Goal: Task Accomplishment & Management: Complete application form

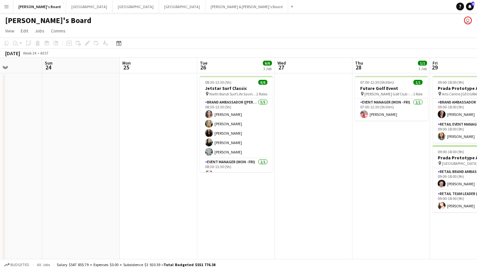
scroll to position [0, 192]
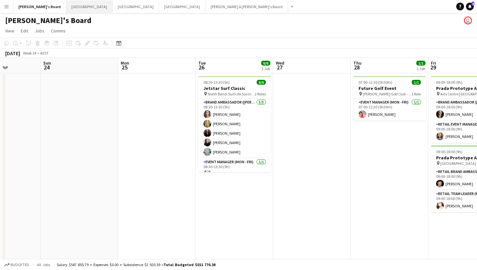
click at [66, 3] on button "Melbourne Close" at bounding box center [89, 6] width 46 height 13
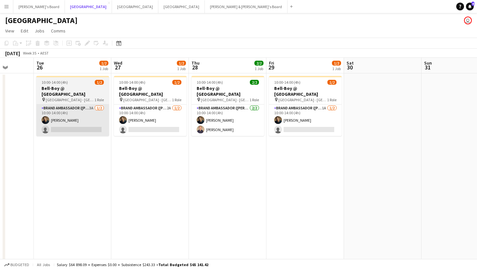
scroll to position [0, 278]
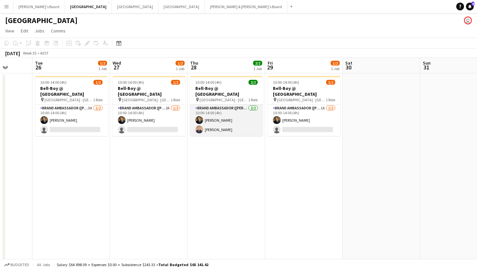
click at [216, 123] on app-card-role "Brand Ambassador (Mon - Fri) [DATE] 10:00-14:00 (4h) [PERSON_NAME] [PERSON_NAME]" at bounding box center [226, 119] width 73 height 31
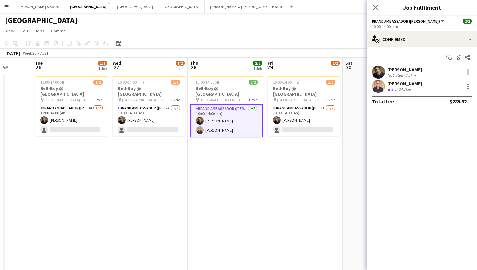
click at [408, 83] on div "[PERSON_NAME]" at bounding box center [404, 84] width 34 height 6
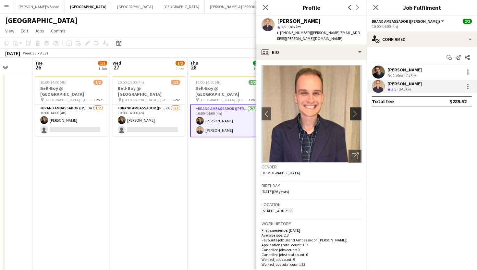
click at [357, 114] on app-icon "chevron-right" at bounding box center [356, 113] width 10 height 7
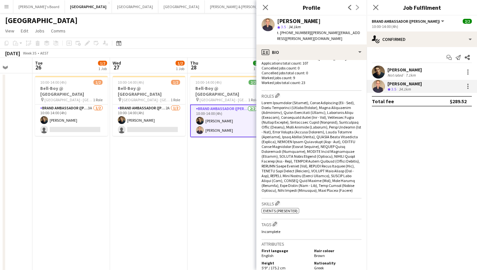
scroll to position [0, 0]
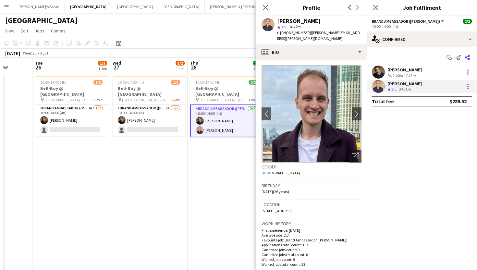
click at [467, 57] on icon "Share" at bounding box center [466, 57] width 5 height 5
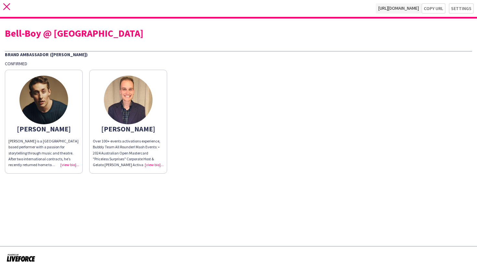
click at [5, 6] on icon "close" at bounding box center [6, 6] width 7 height 7
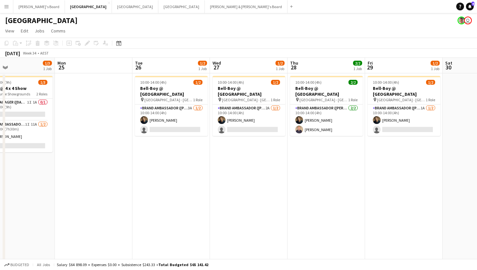
scroll to position [0, 271]
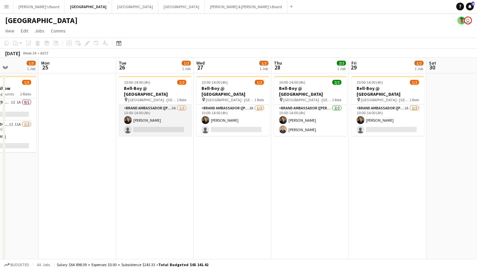
click at [169, 119] on app-card-role "Brand Ambassador (Mon - Fri) 3A [DATE] 10:00-14:00 (4h) [PERSON_NAME] single-ne…" at bounding box center [155, 119] width 73 height 31
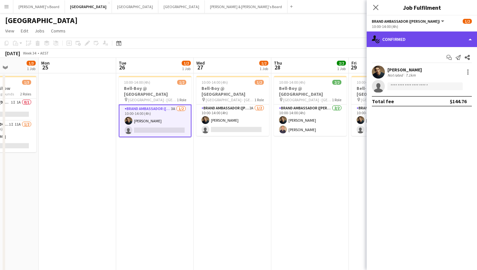
click at [396, 39] on div "single-neutral-actions-check-2 Confirmed" at bounding box center [421, 39] width 110 height 16
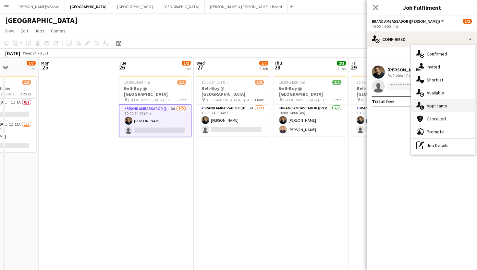
click at [426, 103] on div "single-neutral-actions-information Applicants" at bounding box center [443, 105] width 64 height 13
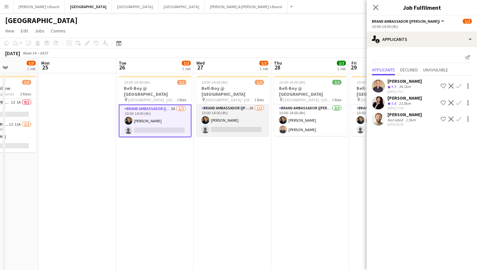
click at [238, 118] on app-card-role "Brand Ambassador (Mon - Fri) 2A [DATE] 10:00-14:00 (4h) [PERSON_NAME] single-ne…" at bounding box center [232, 119] width 73 height 31
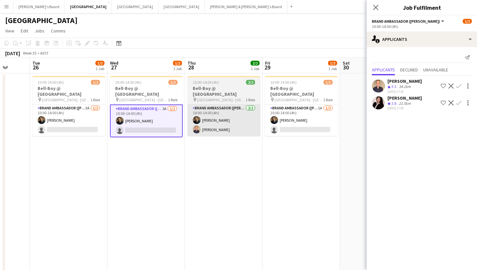
scroll to position [0, 203]
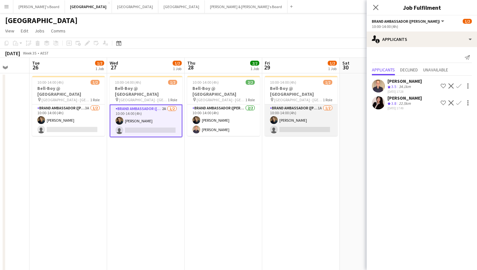
click at [309, 123] on app-card-role "Brand Ambassador (Mon - Fri) 1A [DATE] 10:00-14:00 (4h) [PERSON_NAME] single-ne…" at bounding box center [301, 119] width 73 height 31
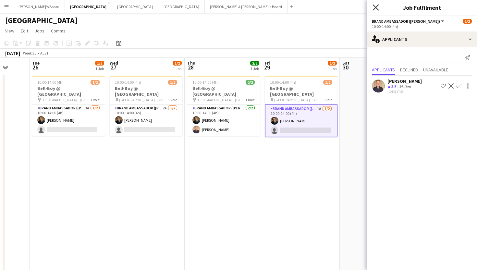
click at [376, 6] on icon at bounding box center [375, 7] width 6 height 6
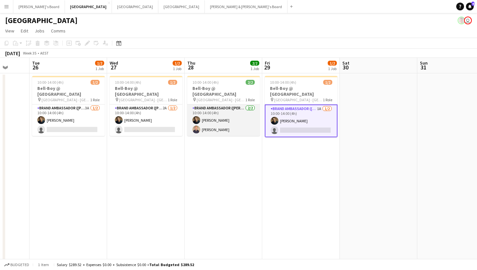
click at [199, 126] on app-user-avatar at bounding box center [196, 129] width 8 height 8
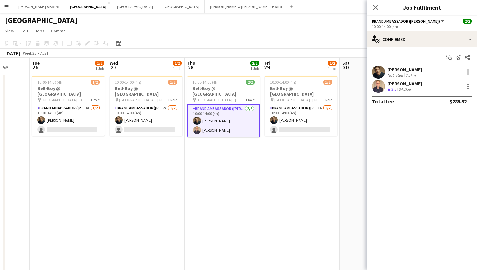
click at [404, 85] on div "[PERSON_NAME]" at bounding box center [404, 84] width 34 height 6
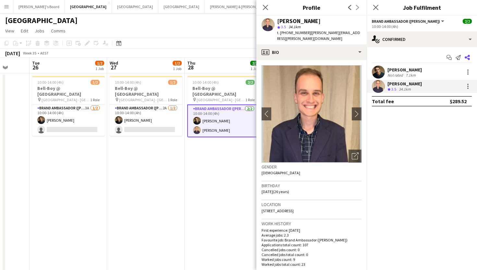
click at [469, 58] on icon at bounding box center [466, 57] width 5 height 5
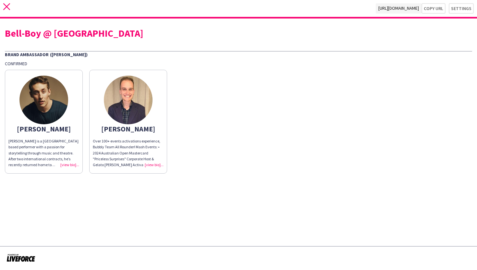
click at [8, 7] on icon "close" at bounding box center [6, 6] width 7 height 7
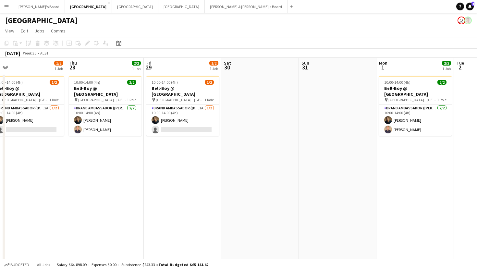
scroll to position [0, 247]
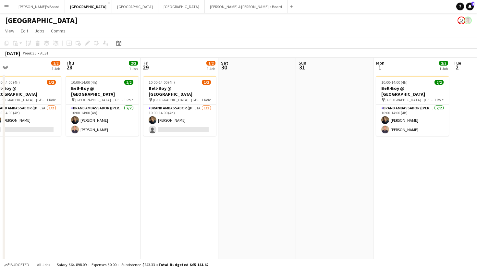
click at [165, 160] on app-date-cell "10:00-14:00 (4h) 1/2 Bell-Boy @ [GEOGRAPHIC_DATA] pin Ormond House - Melbourne …" at bounding box center [179, 212] width 77 height 279
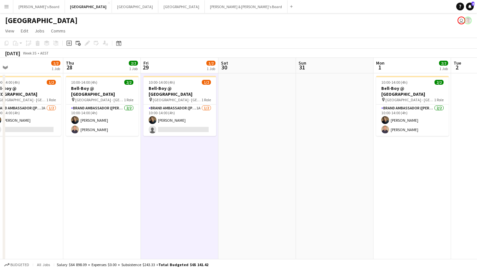
click at [5, 8] on app-icon "Menu" at bounding box center [6, 6] width 5 height 5
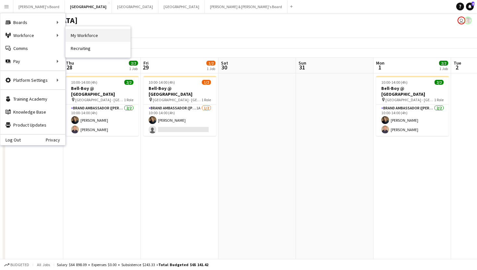
click at [104, 38] on link "My Workforce" at bounding box center [97, 35] width 65 height 13
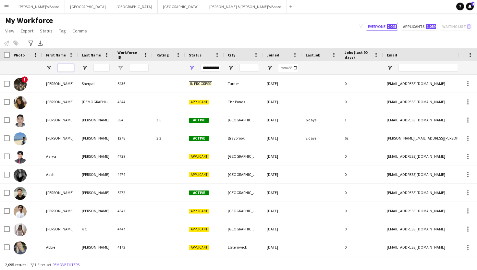
click at [65, 67] on input "First Name Filter Input" at bounding box center [66, 68] width 16 height 8
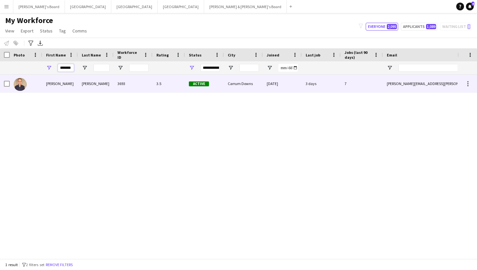
type input "*******"
click at [58, 88] on div "[PERSON_NAME]" at bounding box center [60, 84] width 36 height 18
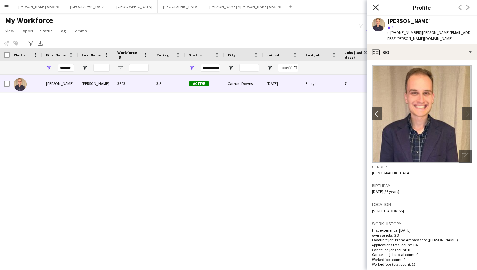
click at [377, 8] on icon at bounding box center [375, 7] width 6 height 6
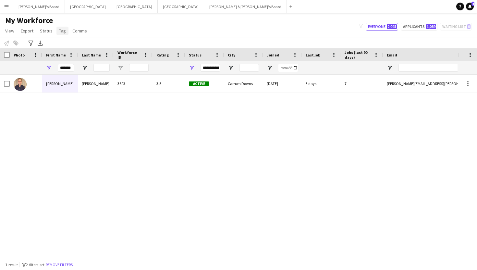
click at [60, 33] on span "Tag" at bounding box center [62, 31] width 7 height 6
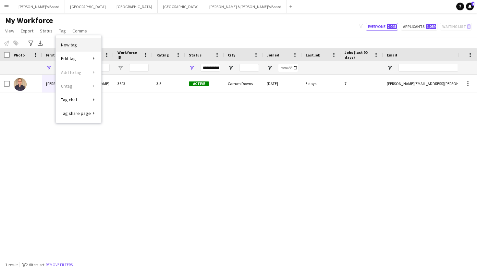
click at [87, 48] on link "New tag" at bounding box center [78, 45] width 45 height 14
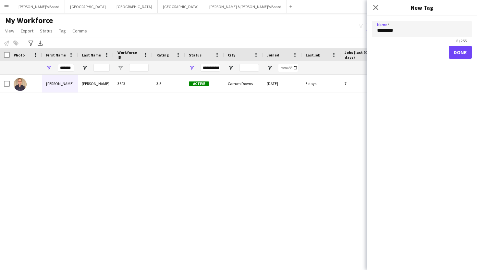
type input "********"
click at [462, 53] on button "Done" at bounding box center [459, 52] width 23 height 13
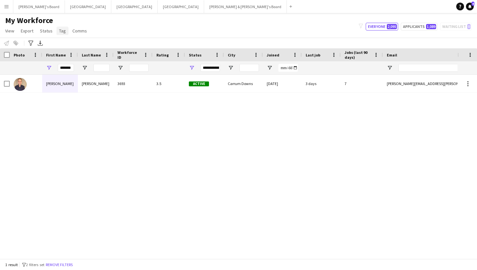
click at [63, 30] on span "Tag" at bounding box center [62, 31] width 7 height 6
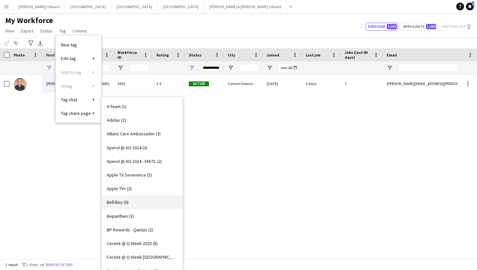
click at [122, 203] on span "Bell-Boy (0)" at bounding box center [118, 202] width 22 height 6
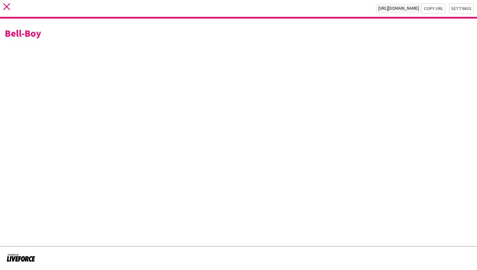
click at [8, 8] on icon at bounding box center [6, 6] width 7 height 7
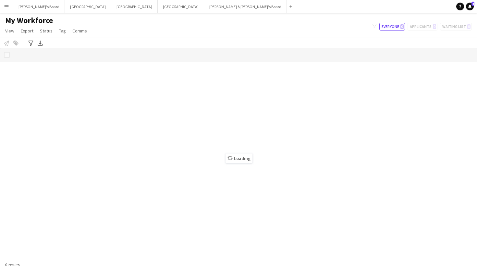
click at [7, 9] on button "Menu" at bounding box center [6, 6] width 13 height 13
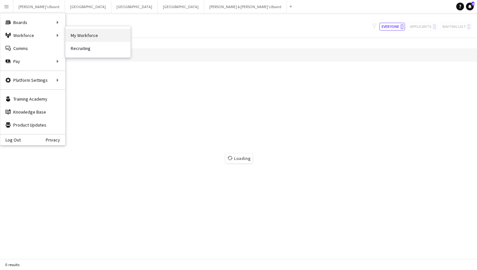
click at [91, 37] on link "My Workforce" at bounding box center [97, 35] width 65 height 13
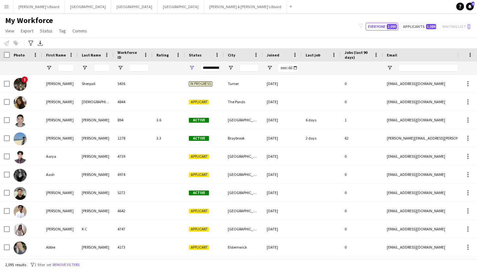
type input "*******"
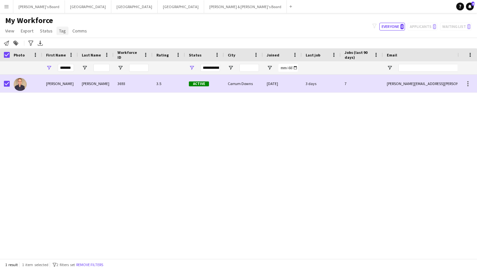
click at [59, 30] on span "Tag" at bounding box center [62, 31] width 7 height 6
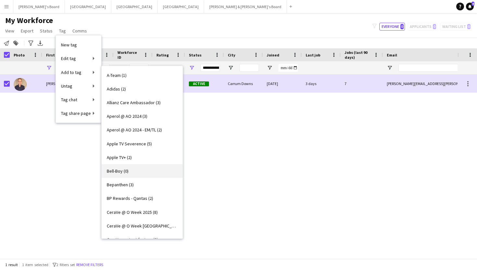
click at [124, 171] on span "Bell-Boy (0)" at bounding box center [118, 171] width 22 height 6
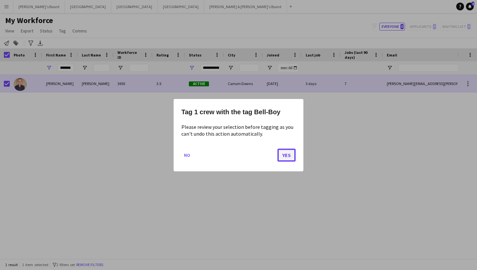
click at [291, 158] on button "Yes" at bounding box center [286, 154] width 18 height 13
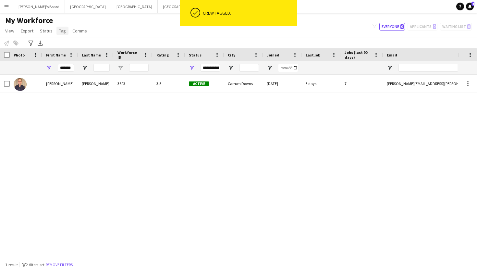
click at [63, 33] on span "Tag" at bounding box center [62, 31] width 7 height 6
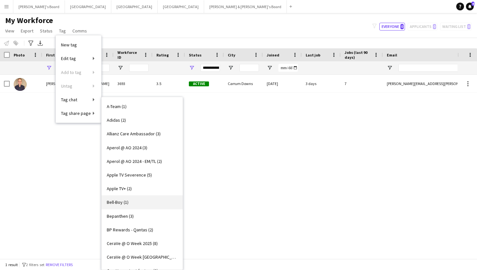
click at [122, 207] on link "Bell-Boy (1)" at bounding box center [141, 202] width 81 height 14
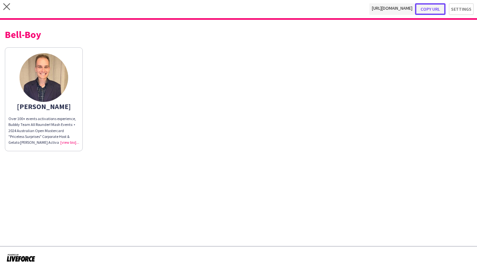
click at [433, 8] on button "Copy url" at bounding box center [430, 9] width 30 height 12
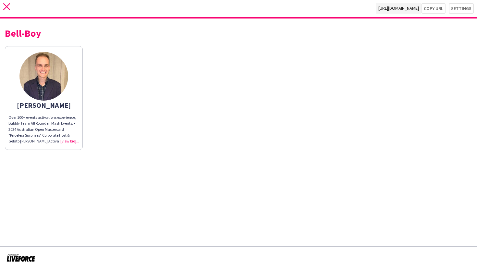
click at [4, 9] on icon at bounding box center [6, 6] width 7 height 7
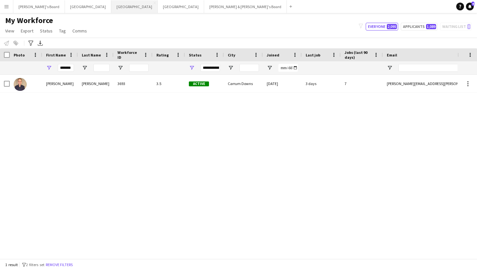
click at [111, 5] on button "Sydney Close" at bounding box center [134, 6] width 46 height 13
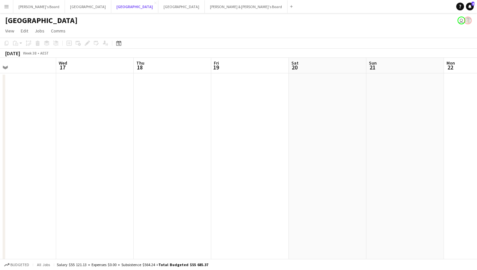
scroll to position [0, 253]
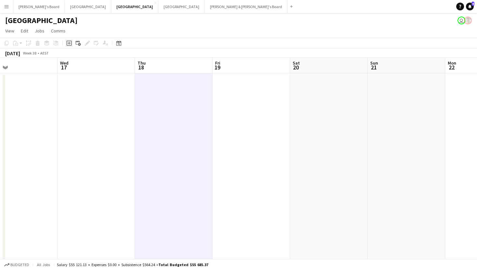
click at [68, 42] on icon "Add job" at bounding box center [68, 43] width 5 height 5
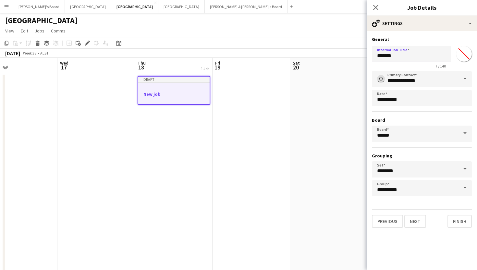
drag, startPoint x: 413, startPoint y: 58, endPoint x: 333, endPoint y: 58, distance: 79.8
type input "**********"
click at [412, 220] on button "Next" at bounding box center [415, 221] width 22 height 13
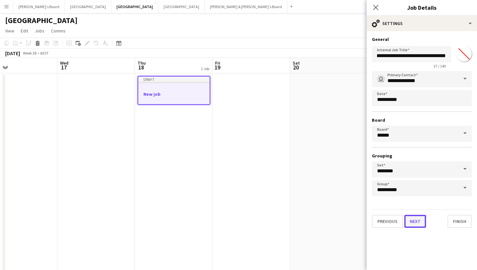
scroll to position [0, 0]
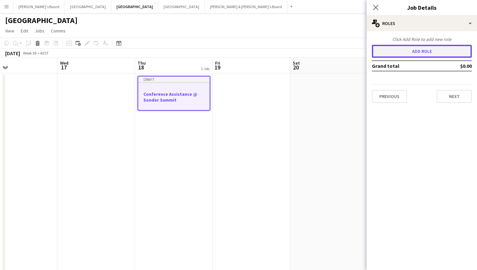
click at [407, 50] on button "Add role" at bounding box center [422, 51] width 100 height 13
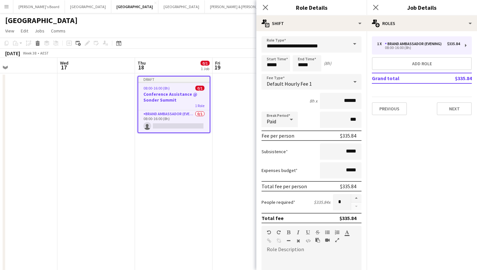
click at [352, 43] on span at bounding box center [355, 44] width 14 height 16
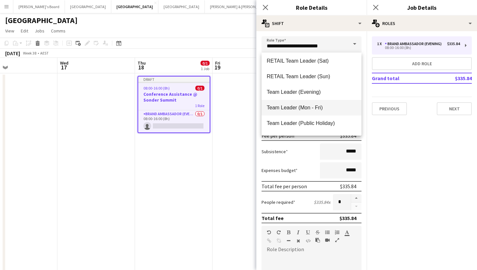
scroll to position [626, 0]
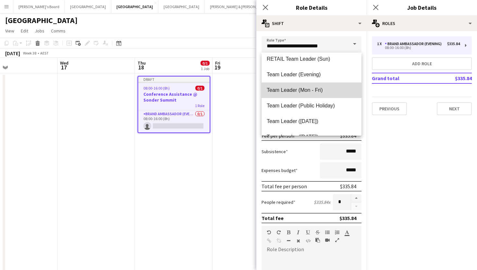
click at [307, 86] on mat-option "Team Leader (Mon - Fri)" at bounding box center [311, 90] width 100 height 16
type input "**********"
type input "******"
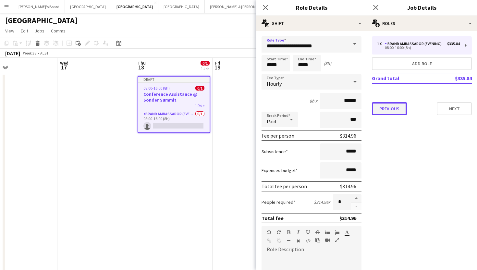
click at [390, 109] on button "Previous" at bounding box center [389, 108] width 35 height 13
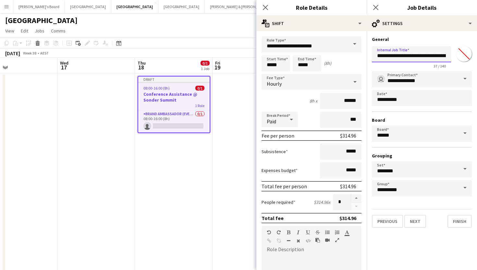
drag, startPoint x: 403, startPoint y: 55, endPoint x: 372, endPoint y: 57, distance: 31.5
click at [372, 57] on input "**********" at bounding box center [411, 54] width 79 height 16
type input "**********"
click at [420, 221] on button "Next" at bounding box center [415, 221] width 22 height 13
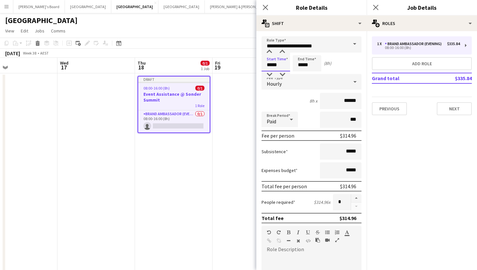
drag, startPoint x: 280, startPoint y: 67, endPoint x: 266, endPoint y: 67, distance: 13.6
click at [266, 67] on input "*****" at bounding box center [275, 63] width 29 height 16
type input "*****"
drag, startPoint x: 316, startPoint y: 63, endPoint x: 279, endPoint y: 63, distance: 37.9
click at [279, 63] on div "Start Time ***** End Time ***** (7h 30m)" at bounding box center [311, 63] width 100 height 16
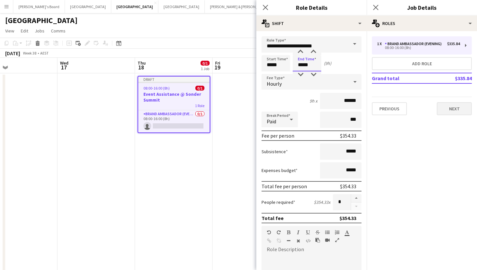
type input "*****"
click at [453, 109] on button "Next" at bounding box center [453, 108] width 35 height 13
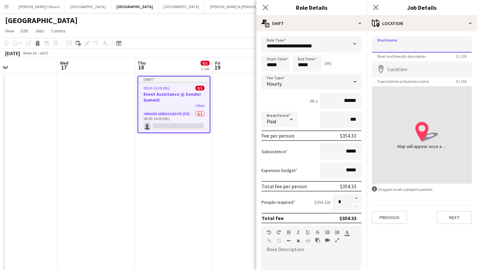
click at [396, 41] on input "Shortname" at bounding box center [422, 44] width 100 height 16
type input "**********"
click at [434, 67] on input "Location" at bounding box center [422, 69] width 100 height 16
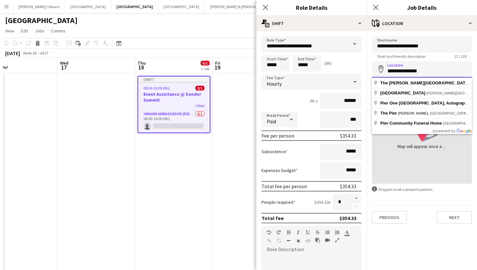
drag, startPoint x: 428, startPoint y: 72, endPoint x: 360, endPoint y: 72, distance: 68.4
drag, startPoint x: 442, startPoint y: 73, endPoint x: 369, endPoint y: 72, distance: 72.3
click at [369, 72] on form "**********" at bounding box center [421, 129] width 110 height 187
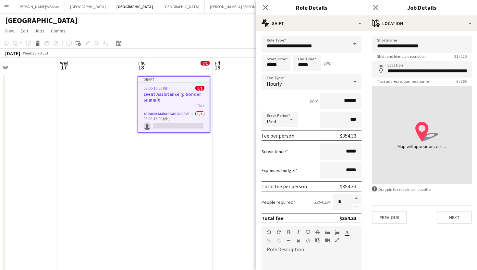
type input "**********"
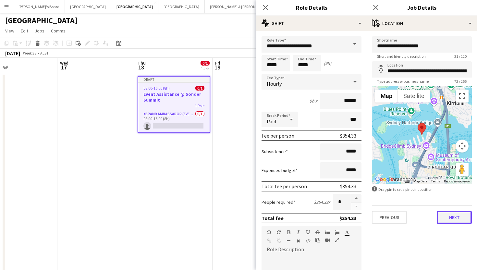
click at [447, 220] on button "Next" at bounding box center [453, 217] width 35 height 13
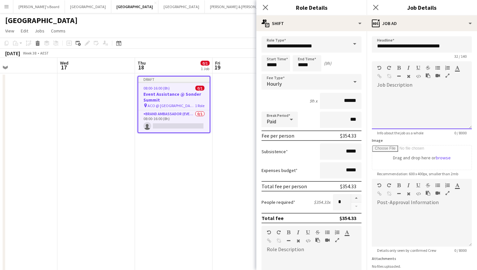
click at [402, 100] on div at bounding box center [422, 109] width 100 height 39
click at [378, 94] on div "**********" at bounding box center [422, 109] width 100 height 39
click at [384, 95] on div "**********" at bounding box center [422, 109] width 100 height 39
click at [415, 101] on div "**********" at bounding box center [422, 109] width 100 height 39
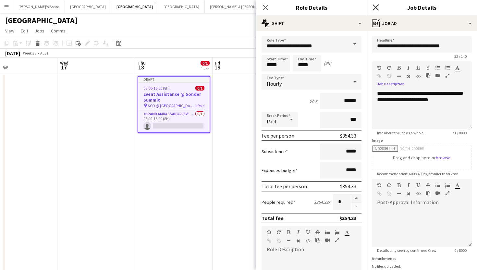
click at [374, 6] on icon at bounding box center [375, 7] width 6 height 6
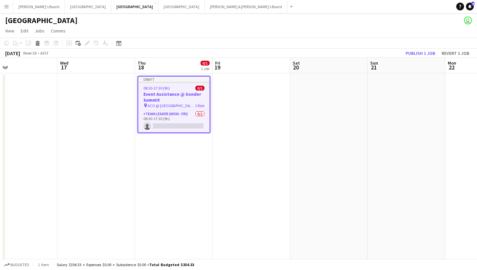
click at [180, 77] on div "Draft" at bounding box center [173, 79] width 71 height 5
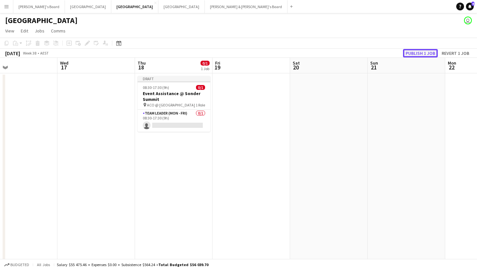
click at [415, 53] on button "Publish 1 job" at bounding box center [420, 53] width 35 height 8
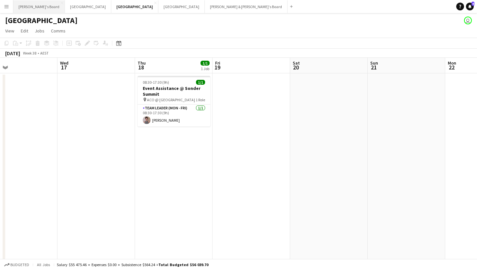
click at [24, 7] on button "Tennille's Board Close" at bounding box center [39, 6] width 52 height 13
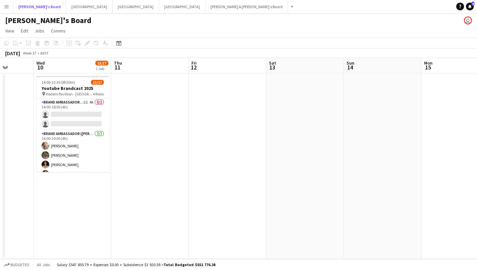
scroll to position [0, 192]
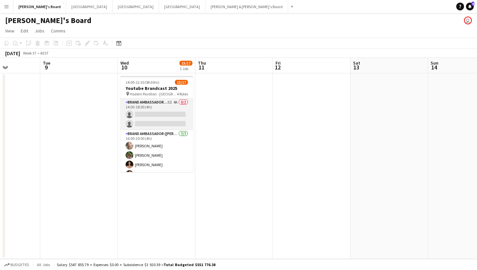
click at [149, 112] on app-card-role "Brand Ambassador (Mon - Fri) 5I 4A 0/2 14:00-18:00 (4h) single-neutral-actions …" at bounding box center [156, 114] width 73 height 31
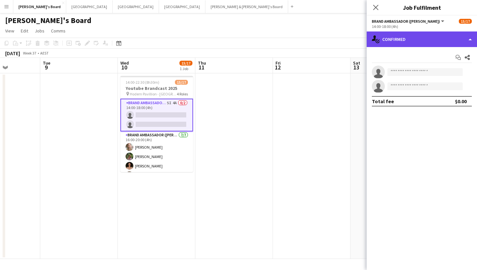
click at [397, 42] on div "single-neutral-actions-check-2 Confirmed" at bounding box center [421, 39] width 110 height 16
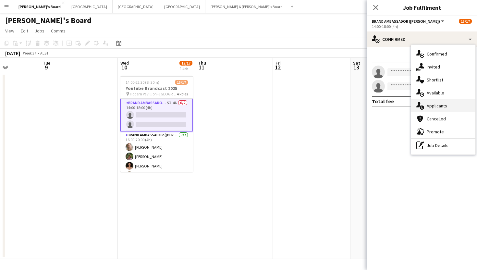
click at [438, 103] on div "single-neutral-actions-information Applicants" at bounding box center [443, 105] width 64 height 13
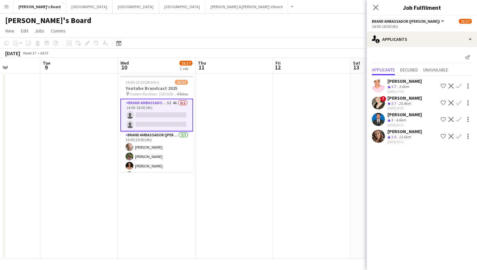
click at [148, 124] on app-card-role "Brand Ambassador (Mon - Fri) 5I 4A 0/2 14:00-18:00 (4h) single-neutral-actions …" at bounding box center [156, 115] width 73 height 33
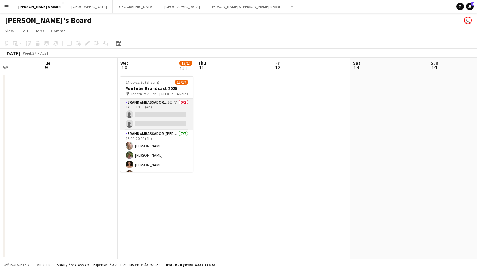
click at [159, 129] on app-card-role "Brand Ambassador (Mon - Fri) 5I 4A 0/2 14:00-18:00 (4h) single-neutral-actions …" at bounding box center [156, 114] width 73 height 31
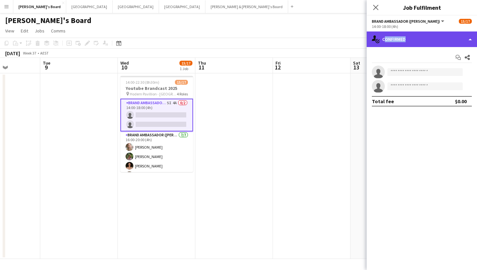
click at [402, 36] on div "single-neutral-actions-check-2 Confirmed" at bounding box center [421, 39] width 110 height 16
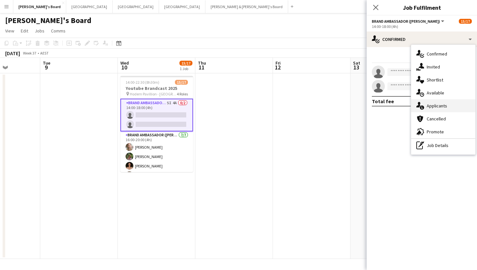
click at [434, 106] on div "single-neutral-actions-information Applicants" at bounding box center [443, 105] width 64 height 13
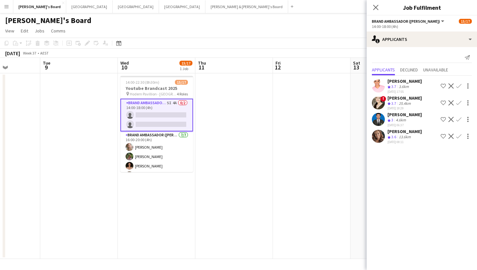
click at [404, 130] on div "[PERSON_NAME]" at bounding box center [404, 131] width 34 height 6
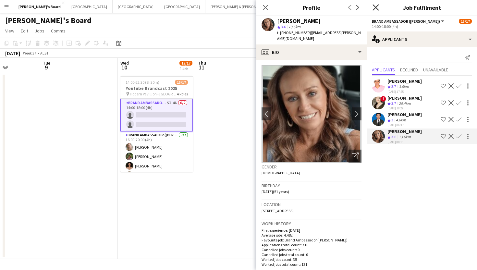
click at [376, 6] on icon at bounding box center [375, 7] width 6 height 6
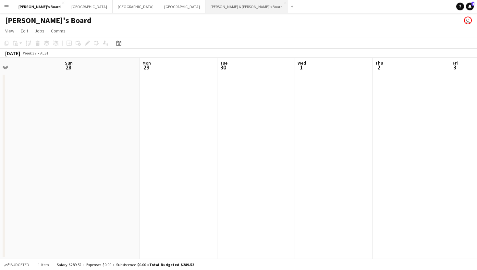
scroll to position [0, 278]
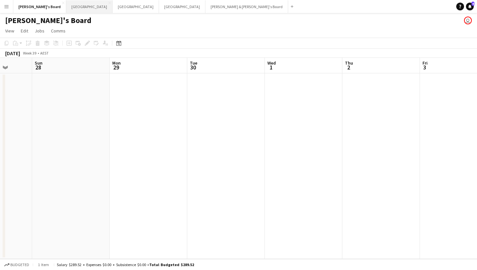
click at [66, 3] on button "Melbourne Close" at bounding box center [89, 6] width 46 height 13
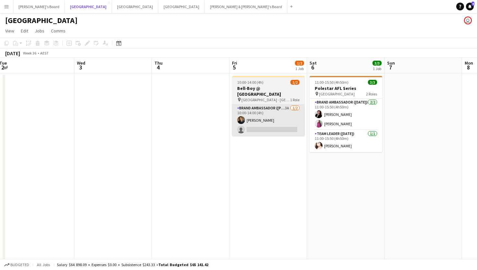
scroll to position [0, 237]
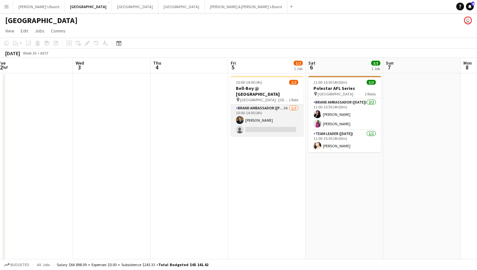
click at [263, 127] on app-card-role "Brand Ambassador (Mon - Fri) 3A [DATE] 10:00-14:00 (4h) [PERSON_NAME] single-ne…" at bounding box center [267, 119] width 73 height 31
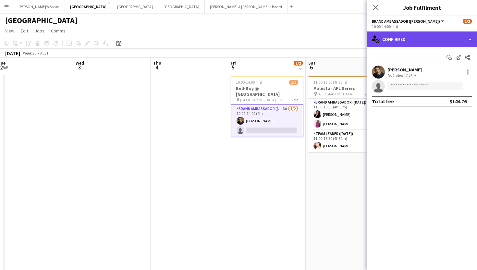
click at [395, 39] on div "single-neutral-actions-check-2 Confirmed" at bounding box center [421, 39] width 110 height 16
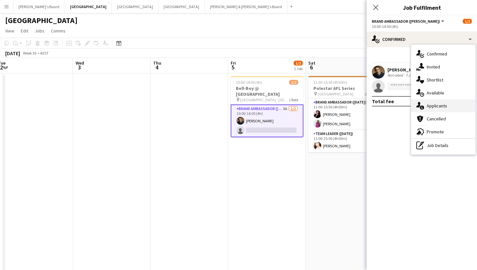
click at [434, 106] on div "single-neutral-actions-information Applicants" at bounding box center [443, 105] width 64 height 13
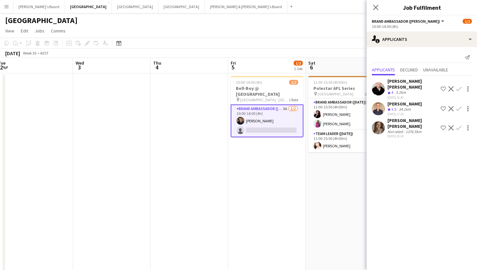
click at [458, 106] on app-icon "Confirm" at bounding box center [458, 108] width 5 height 5
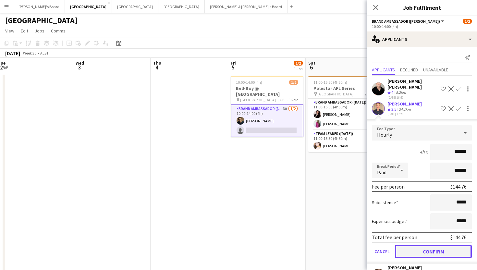
click at [414, 245] on button "Confirm" at bounding box center [433, 251] width 77 height 13
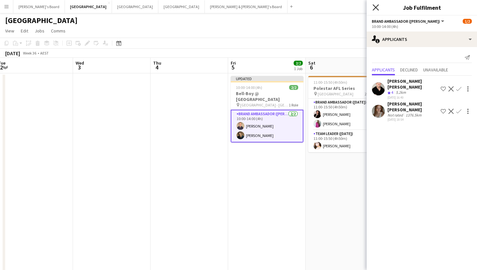
click at [374, 8] on icon at bounding box center [375, 7] width 6 height 6
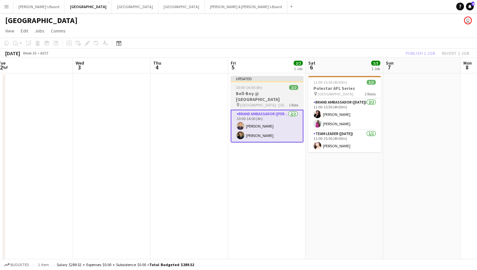
click at [259, 91] on h3 "Bell-Boy @ [GEOGRAPHIC_DATA]" at bounding box center [267, 96] width 73 height 12
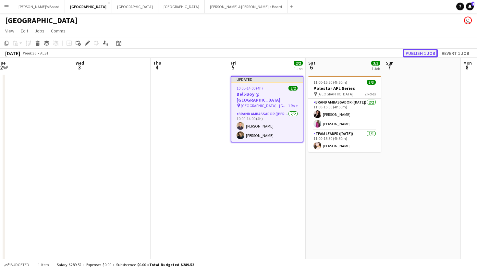
click at [419, 54] on button "Publish 1 job" at bounding box center [420, 53] width 35 height 8
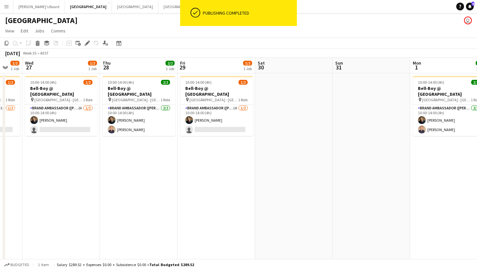
scroll to position [0, 196]
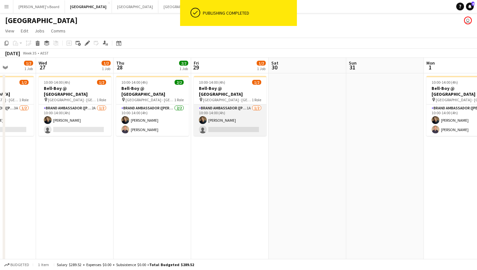
click at [245, 121] on app-card-role "Brand Ambassador (Mon - Fri) 1A [DATE] 10:00-14:00 (4h) [PERSON_NAME] single-ne…" at bounding box center [230, 119] width 73 height 31
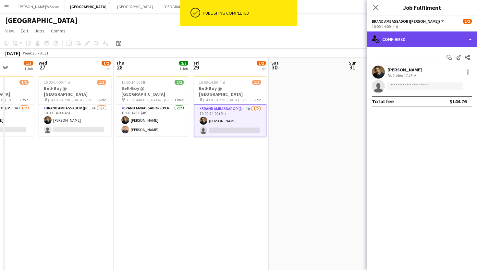
click at [399, 37] on div "single-neutral-actions-check-2 Confirmed" at bounding box center [421, 39] width 110 height 16
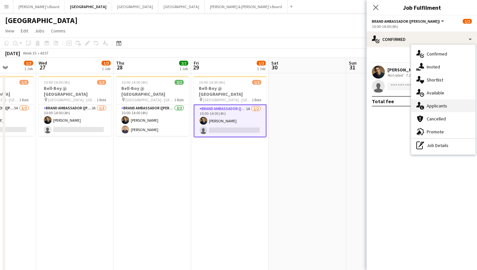
click at [432, 103] on div "single-neutral-actions-information Applicants" at bounding box center [443, 105] width 64 height 13
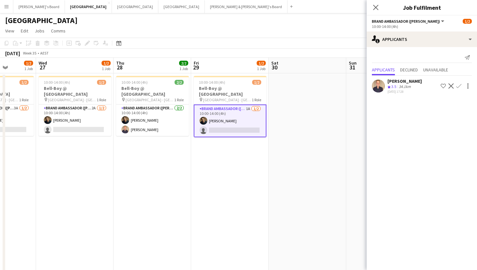
click at [457, 86] on app-icon "Confirm" at bounding box center [458, 85] width 5 height 5
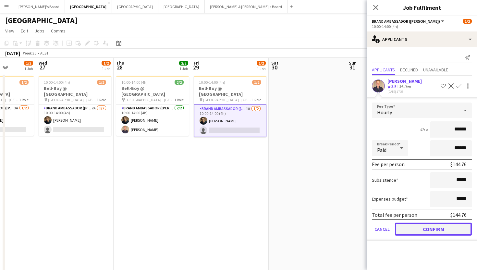
click at [419, 227] on button "Confirm" at bounding box center [433, 228] width 77 height 13
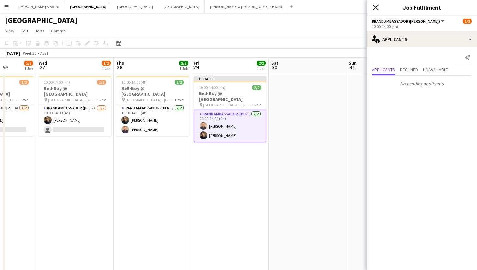
click at [375, 7] on icon at bounding box center [375, 7] width 6 height 6
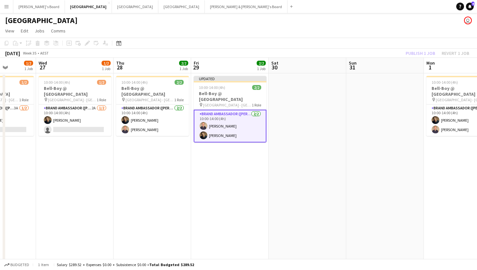
click at [376, 72] on app-board-header-date "Sun 31" at bounding box center [384, 66] width 77 height 16
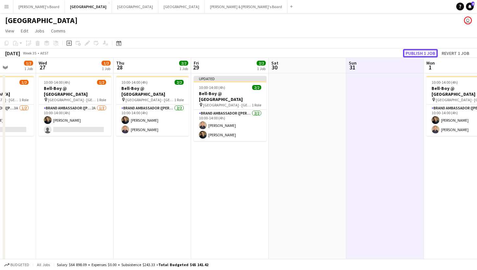
click at [421, 55] on button "Publish 1 job" at bounding box center [420, 53] width 35 height 8
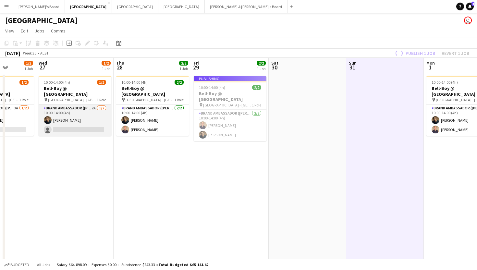
scroll to position [0, 173]
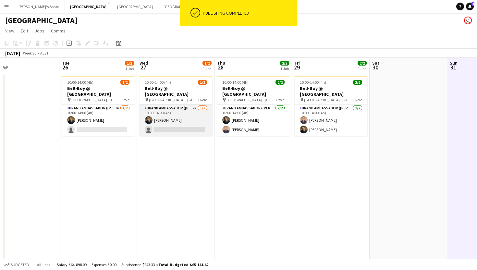
click at [195, 125] on app-card-role "Brand Ambassador (Mon - Fri) 2A [DATE] 10:00-14:00 (4h) [PERSON_NAME] single-ne…" at bounding box center [175, 119] width 73 height 31
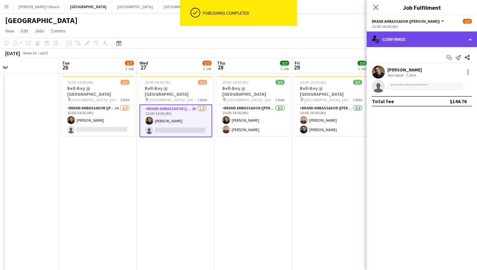
click at [415, 42] on div "single-neutral-actions-check-2 Confirmed" at bounding box center [421, 39] width 110 height 16
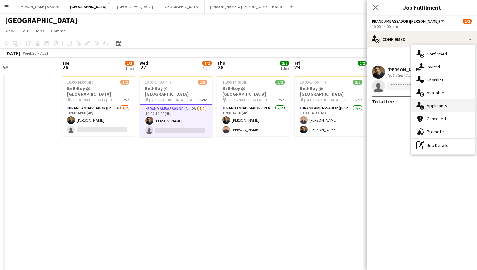
click at [440, 104] on div "single-neutral-actions-information Applicants" at bounding box center [443, 105] width 64 height 13
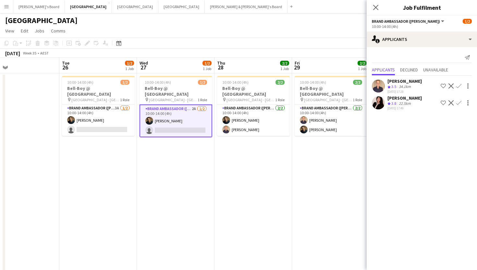
click at [460, 87] on app-icon "Confirm" at bounding box center [458, 85] width 5 height 5
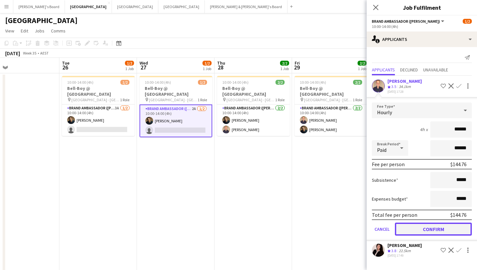
click at [422, 229] on button "Confirm" at bounding box center [433, 228] width 77 height 13
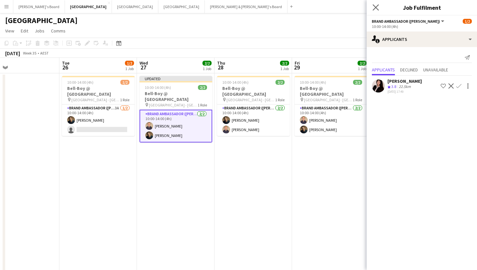
click at [374, 4] on app-icon "Close pop-in" at bounding box center [375, 7] width 9 height 9
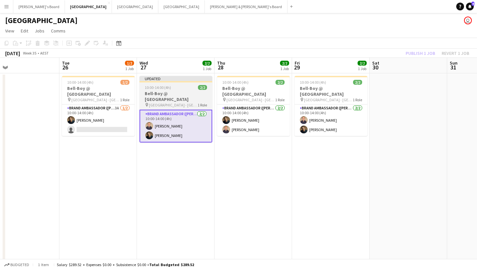
click at [173, 88] on div "10:00-14:00 (4h) 2/2" at bounding box center [175, 87] width 73 height 5
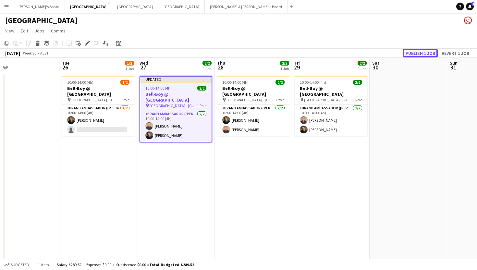
click at [423, 54] on button "Publish 1 job" at bounding box center [420, 53] width 35 height 8
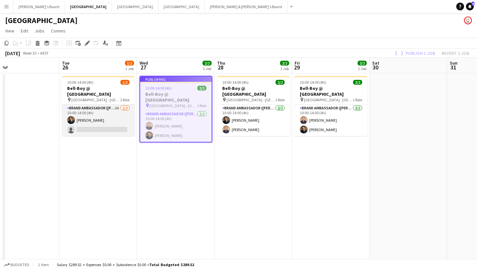
click at [81, 124] on app-card-role "Brand Ambassador (Mon - Fri) 3A [DATE] 10:00-14:00 (4h) [PERSON_NAME] single-ne…" at bounding box center [98, 119] width 73 height 31
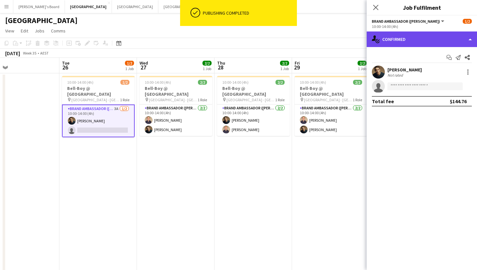
click at [411, 41] on div "single-neutral-actions-check-2 Confirmed" at bounding box center [421, 39] width 110 height 16
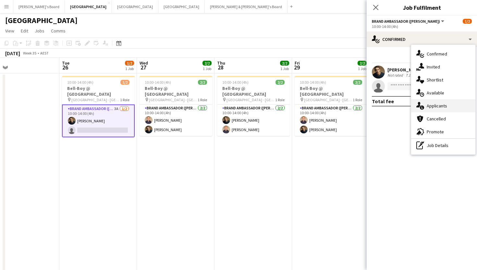
click at [444, 108] on div "single-neutral-actions-information Applicants" at bounding box center [443, 105] width 64 height 13
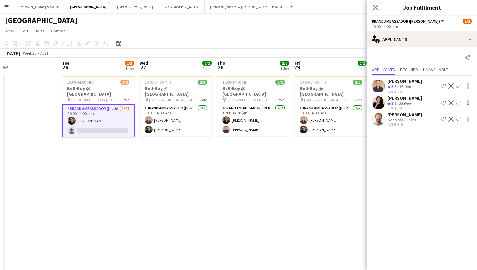
click at [458, 87] on app-icon "Confirm" at bounding box center [458, 85] width 5 height 5
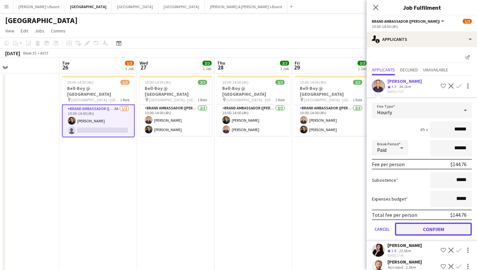
click at [421, 225] on button "Confirm" at bounding box center [433, 228] width 77 height 13
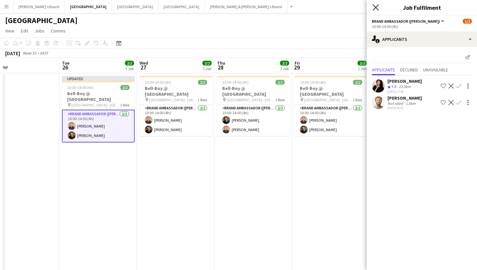
click at [375, 5] on icon "Close pop-in" at bounding box center [375, 7] width 6 height 6
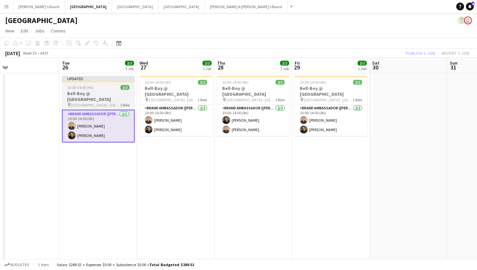
click at [85, 102] on span "[GEOGRAPHIC_DATA] - [GEOGRAPHIC_DATA]" at bounding box center [95, 104] width 49 height 5
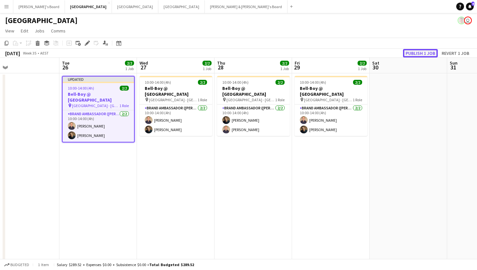
click at [410, 55] on button "Publish 1 job" at bounding box center [420, 53] width 35 height 8
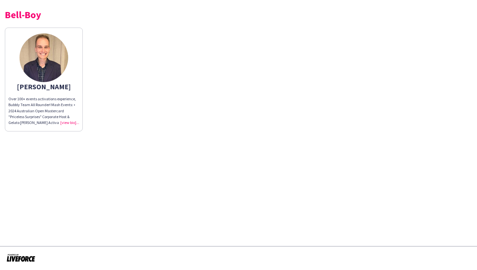
click at [65, 125] on div "Over 100+ events activations experience, Bubbly Team All Rounder! Mash Events: …" at bounding box center [43, 111] width 71 height 30
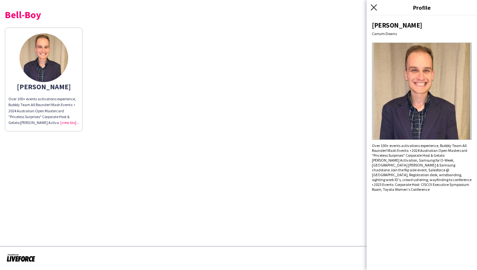
click at [374, 8] on icon at bounding box center [373, 7] width 6 height 6
